Goal: Task Accomplishment & Management: Use online tool/utility

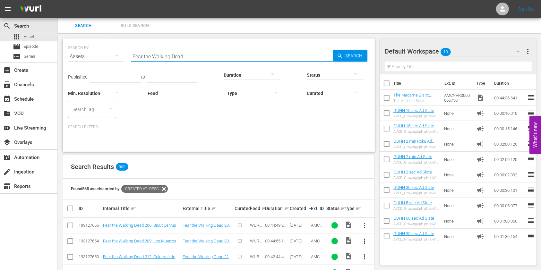
click at [166, 53] on input "Fear the Walking Dead" at bounding box center [232, 56] width 202 height 15
paste input "AMCNVR0000005578"
type input "AMCNVR0000005578"
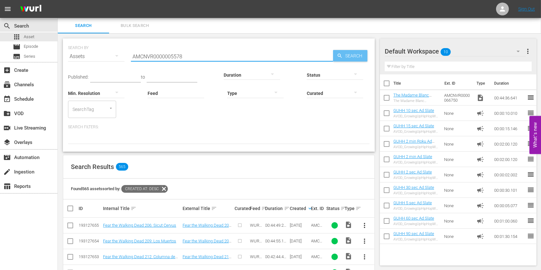
click at [346, 56] on span "Search" at bounding box center [355, 56] width 25 height 12
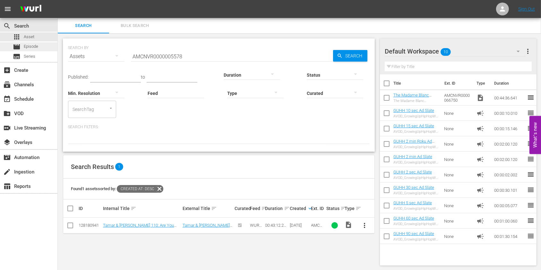
click at [36, 43] on div "movie Episode" at bounding box center [25, 46] width 25 height 9
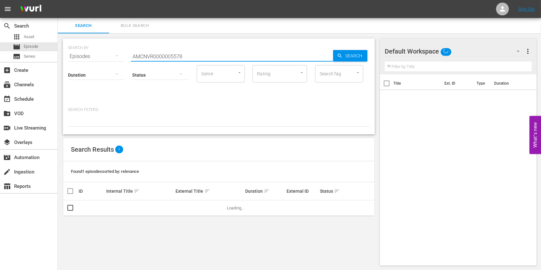
click at [192, 57] on input "AMCNVR0000005578" at bounding box center [232, 56] width 202 height 15
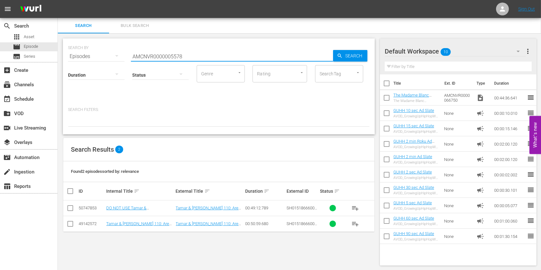
click at [68, 189] on input "checkbox" at bounding box center [72, 191] width 13 height 8
checkbox input "true"
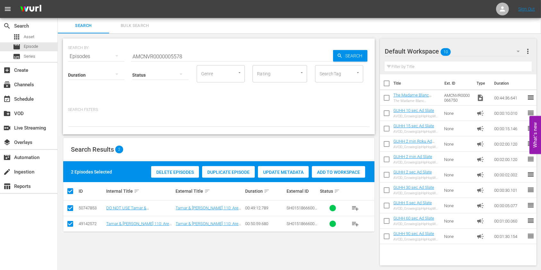
click at [276, 168] on div "Update Metadata" at bounding box center [283, 172] width 51 height 12
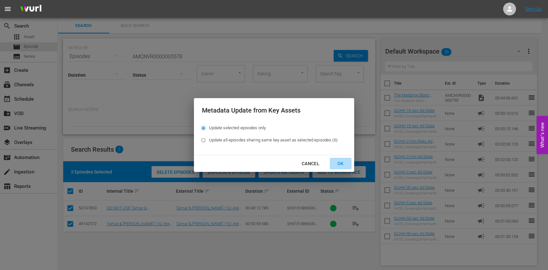
click at [341, 158] on button "OK" at bounding box center [340, 164] width 22 height 12
